Goal: Ask a question

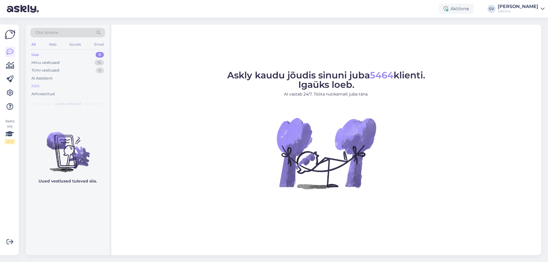
click at [35, 84] on div "Kõik" at bounding box center [35, 86] width 8 height 6
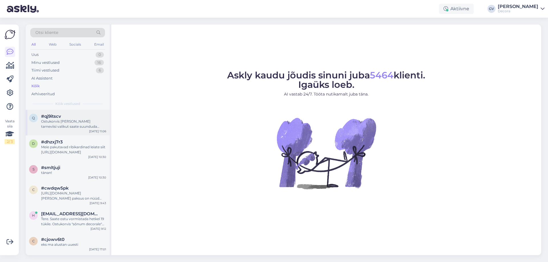
click at [78, 124] on div "Ostukorvis [PERSON_NAME] tarneviisi valikut saate suunduda andmete/[PERSON_NAME…" at bounding box center [73, 124] width 65 height 10
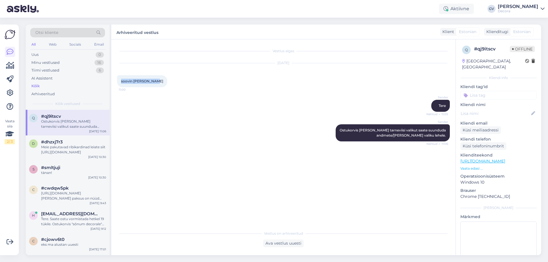
drag, startPoint x: 157, startPoint y: 80, endPoint x: 120, endPoint y: 83, distance: 36.3
click at [119, 82] on div "soovin [PERSON_NAME] 11:00" at bounding box center [142, 81] width 50 height 12
copy span "soovin [PERSON_NAME]"
click at [71, 146] on div "Meie pakutavad ribikardinad leiate siit [URL][DOMAIN_NAME]" at bounding box center [73, 150] width 65 height 10
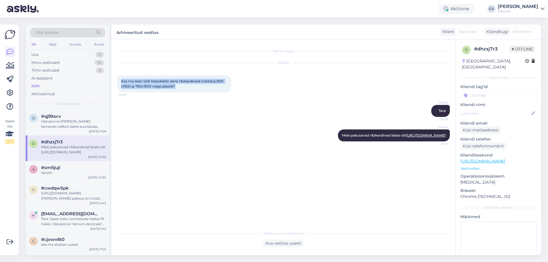
drag, startPoint x: 180, startPoint y: 84, endPoint x: 122, endPoint y: 80, distance: 58.4
click at [122, 80] on div "Kas ma leian teilt klassikalist akna ribikardinaid mõõdus 800 x1300 ja 750x1300…" at bounding box center [174, 83] width 114 height 17
copy span "Kas ma leian teilt klassikalist akna ribikardinaid mõõdus 800 x1300 ja 750x1300…"
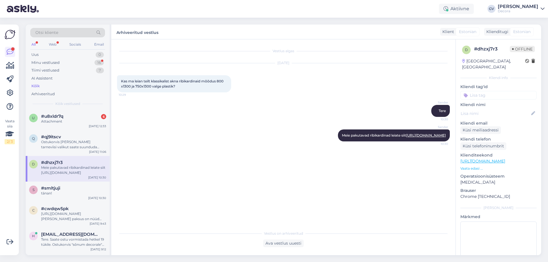
click at [274, 90] on div "[DATE] Kas ma leian teilt klassikalist akna ribikardinaid mõõdus 800 x1300 ja 7…" at bounding box center [283, 78] width 333 height 42
click at [73, 120] on div "Attachment" at bounding box center [73, 121] width 65 height 5
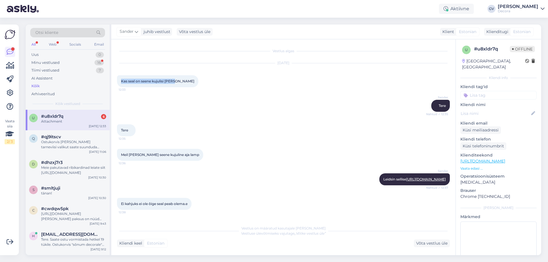
drag, startPoint x: 122, startPoint y: 80, endPoint x: 176, endPoint y: 82, distance: 54.8
click at [176, 82] on span "Kas seal on seene kujulisi [PERSON_NAME]" at bounding box center [157, 81] width 73 height 4
copy span "Kas seal on seene kujulisi [PERSON_NAME]"
click at [230, 145] on div "Meil [PERSON_NAME] seene kujuline aja lamp 12:36" at bounding box center [283, 155] width 333 height 25
click at [406, 181] on link "[URL][DOMAIN_NAME]" at bounding box center [426, 179] width 40 height 4
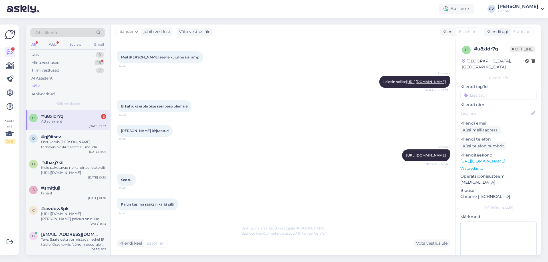
scroll to position [114, 0]
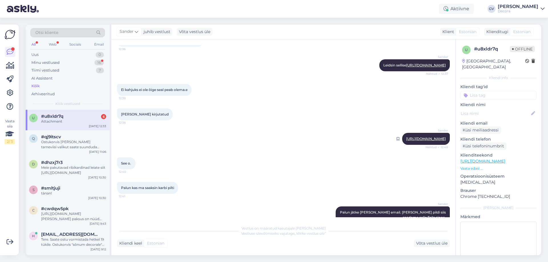
click at [426, 141] on link "[URL][DOMAIN_NAME]" at bounding box center [426, 139] width 40 height 4
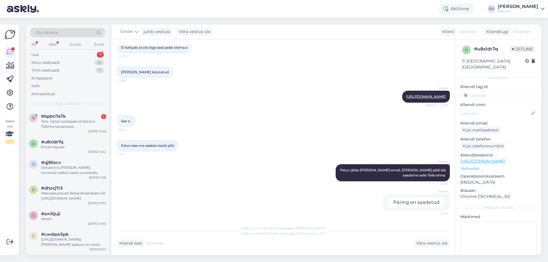
scroll to position [167, 0]
